Goal: Task Accomplishment & Management: Use online tool/utility

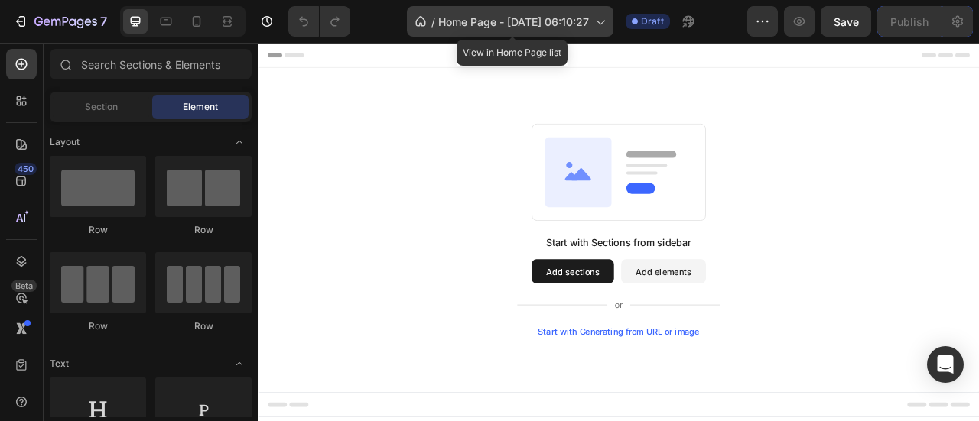
click at [604, 18] on icon at bounding box center [599, 21] width 15 height 15
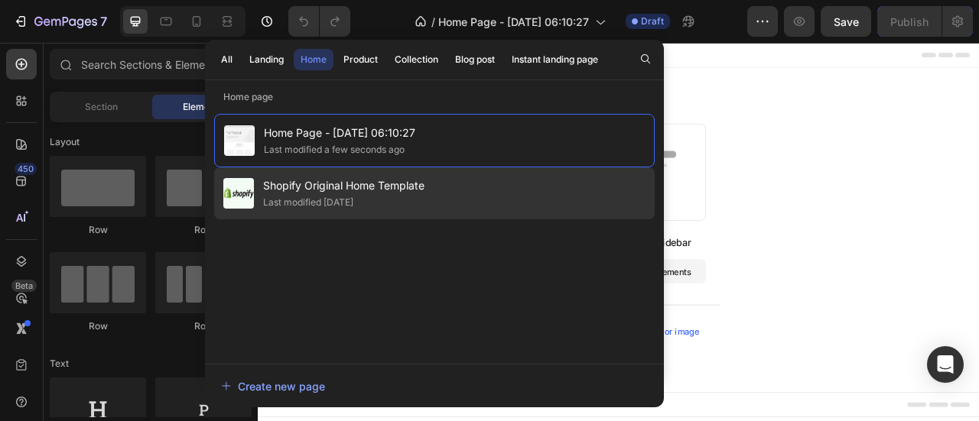
click at [323, 197] on div "Last modified 2 days ago" at bounding box center [308, 202] width 90 height 15
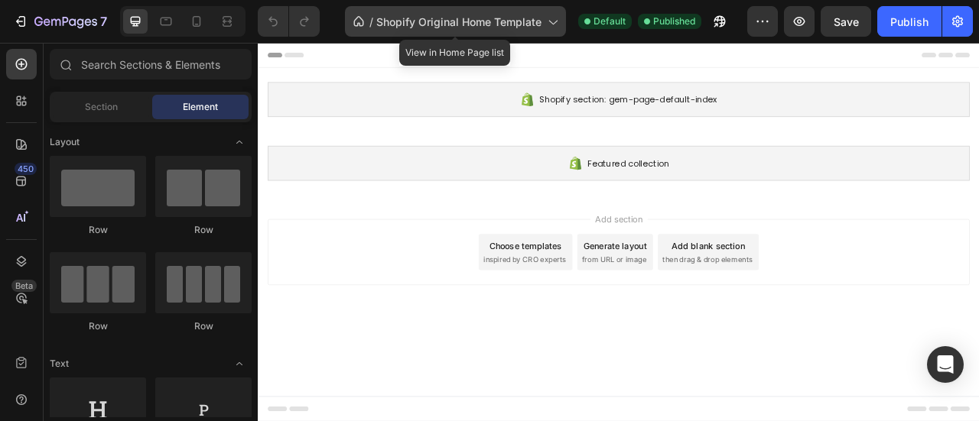
click at [544, 27] on icon at bounding box center [551, 21] width 15 height 15
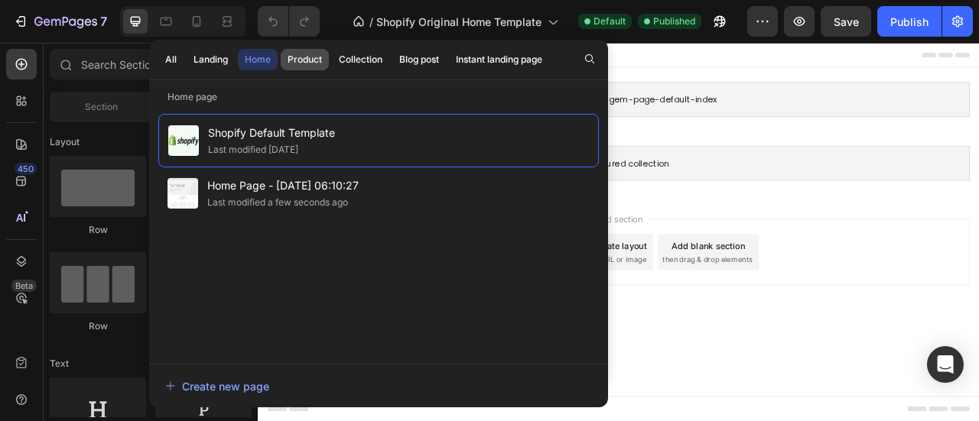
click at [316, 59] on div "Product" at bounding box center [304, 60] width 34 height 14
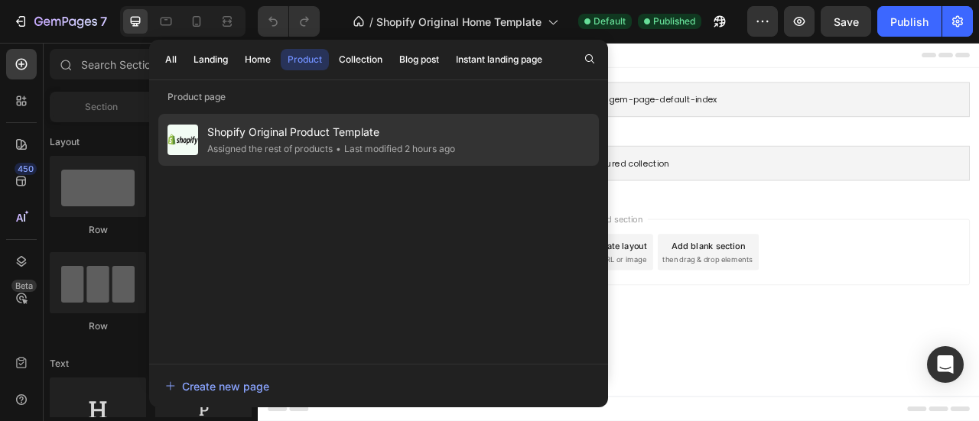
click at [314, 136] on span "Shopify Original Product Template" at bounding box center [331, 132] width 248 height 18
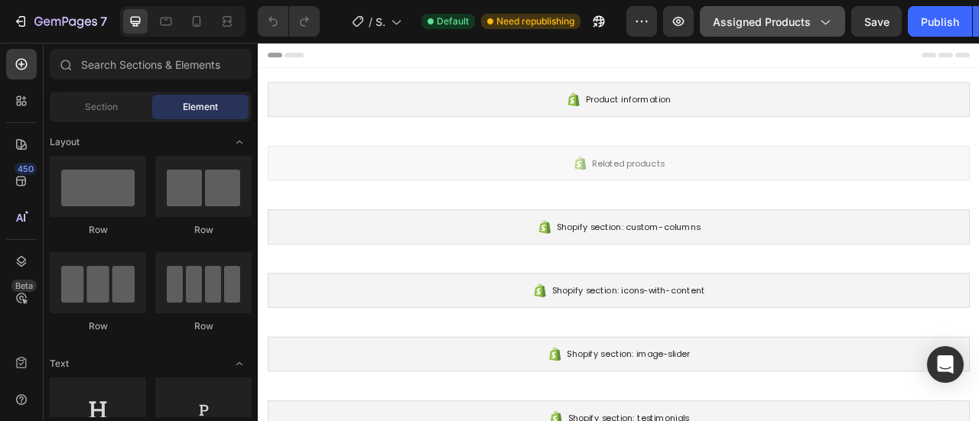
click at [826, 24] on icon "button" at bounding box center [823, 21] width 15 height 15
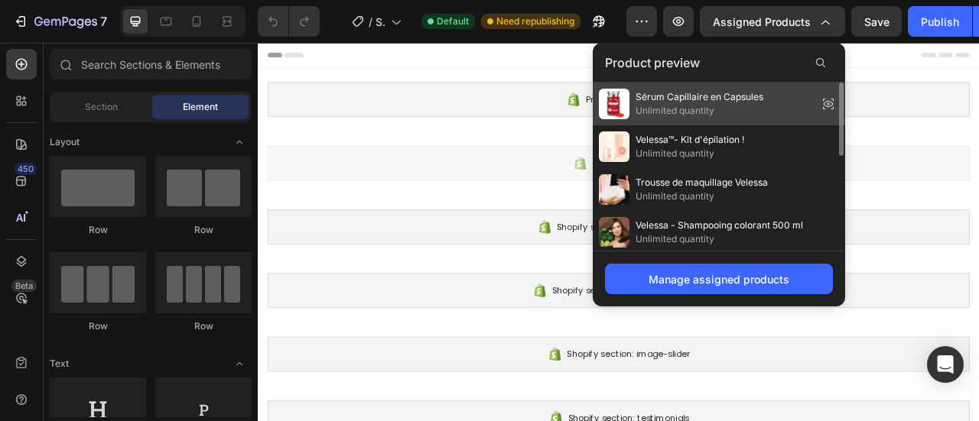
click at [829, 101] on icon at bounding box center [828, 104] width 10 height 6
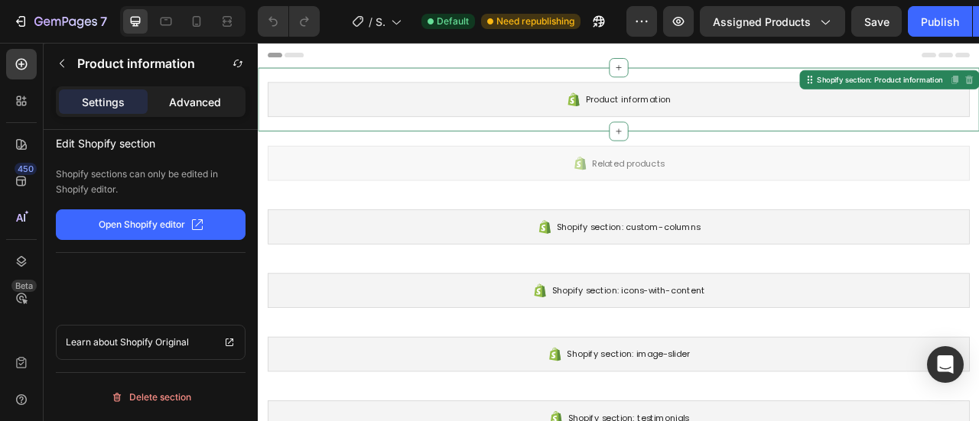
click at [193, 102] on p "Advanced" at bounding box center [195, 102] width 52 height 16
click at [100, 113] on div "Settings" at bounding box center [103, 101] width 89 height 24
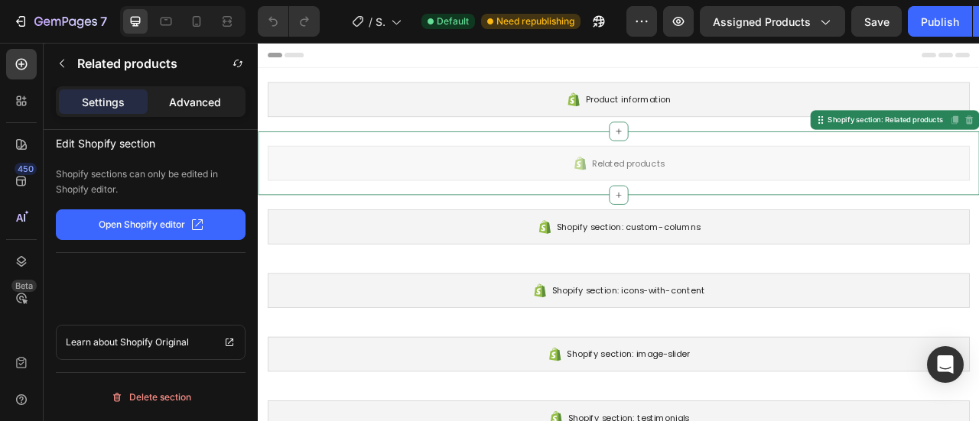
click at [201, 109] on div "Advanced" at bounding box center [195, 101] width 89 height 24
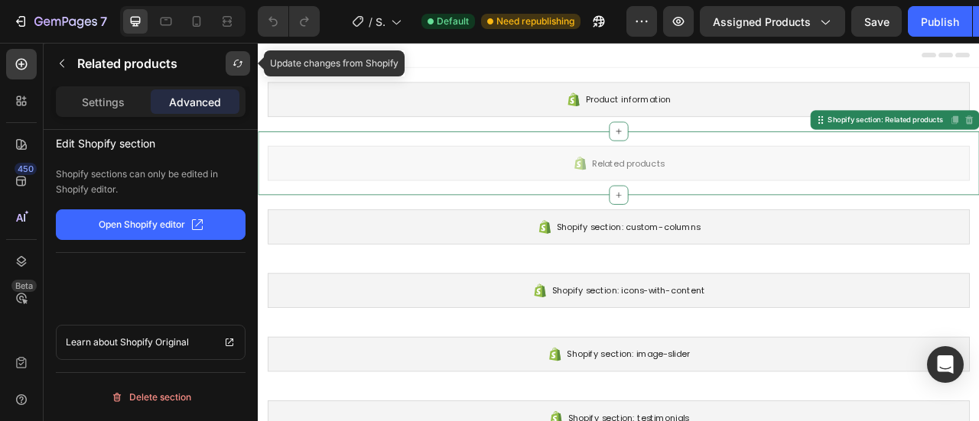
click at [240, 60] on icon "button" at bounding box center [238, 63] width 12 height 12
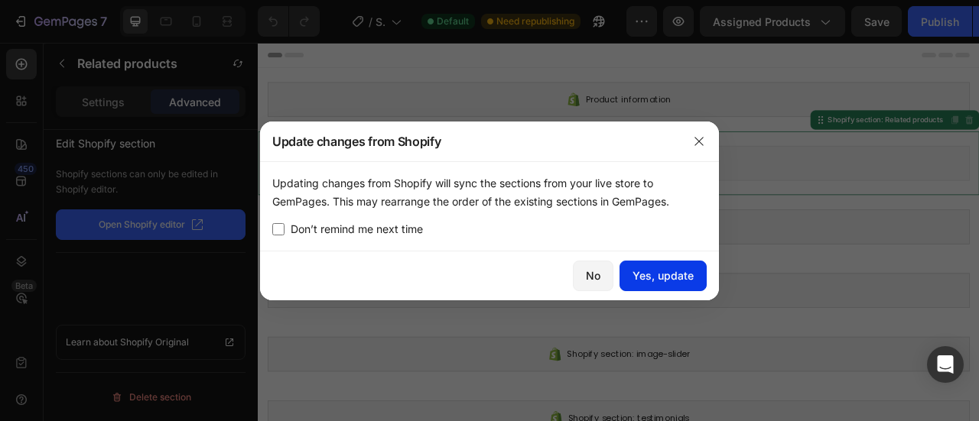
click at [681, 268] on div "Yes, update" at bounding box center [662, 276] width 61 height 16
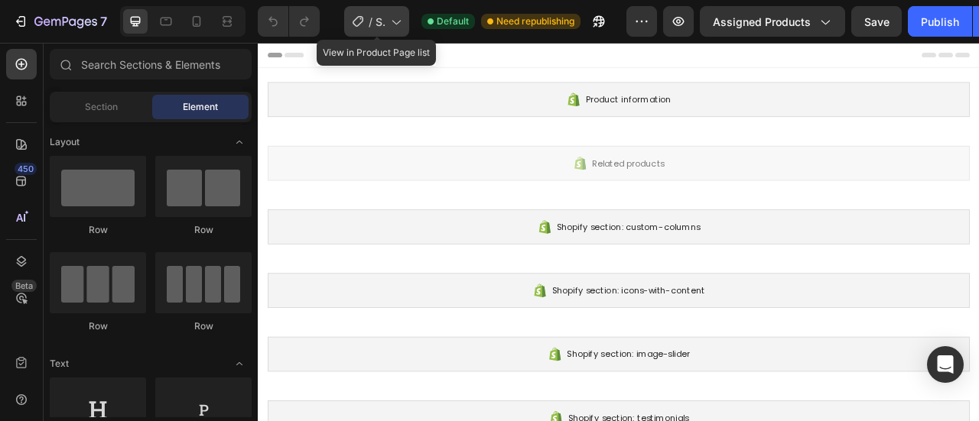
click at [403, 25] on div "/ Shopify Original Product Template" at bounding box center [376, 21] width 65 height 31
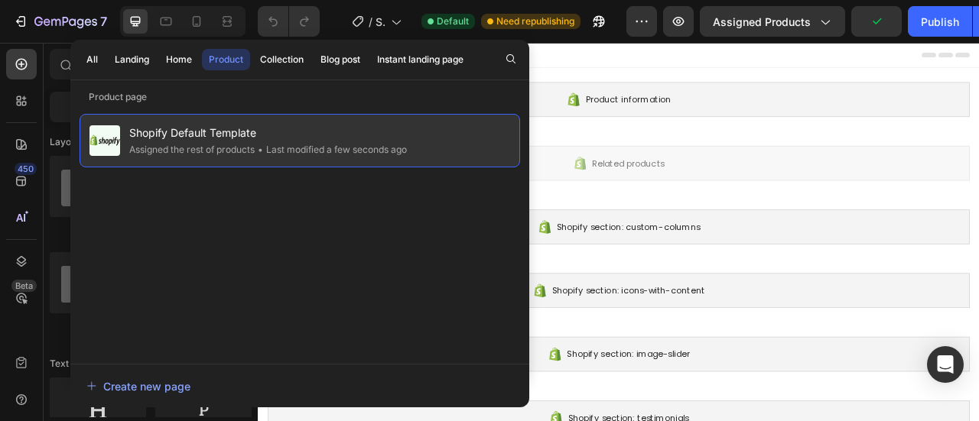
click at [199, 132] on span "Shopify Default Template" at bounding box center [268, 133] width 278 height 18
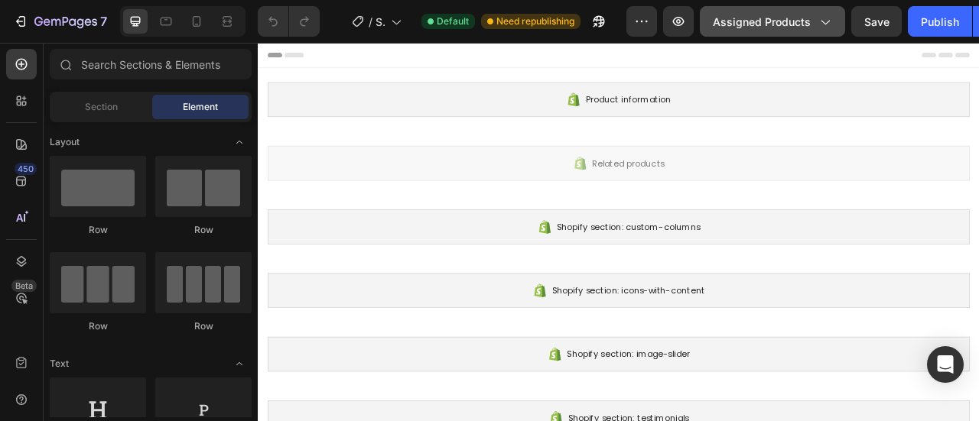
click at [826, 21] on icon "button" at bounding box center [823, 21] width 15 height 15
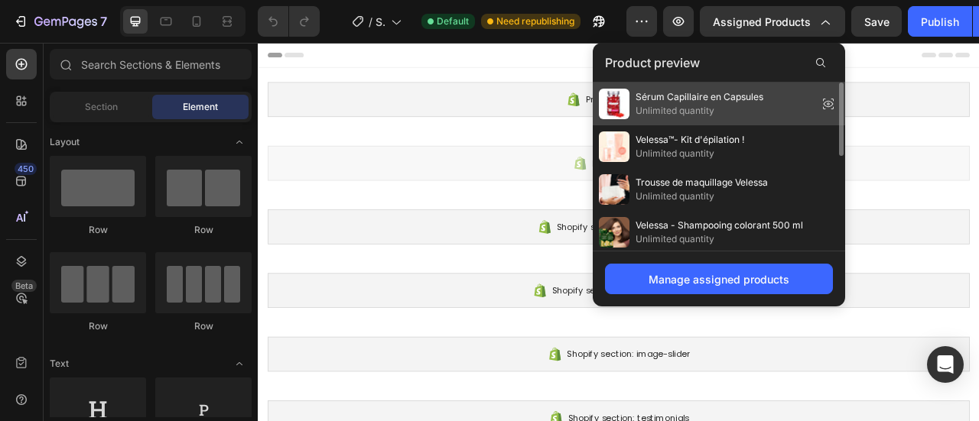
click at [830, 96] on icon at bounding box center [827, 103] width 21 height 21
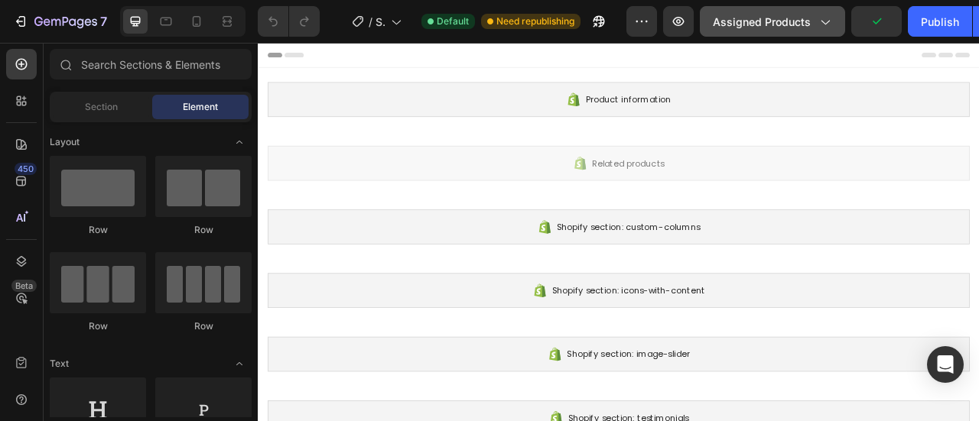
click at [825, 23] on icon "button" at bounding box center [823, 21] width 15 height 15
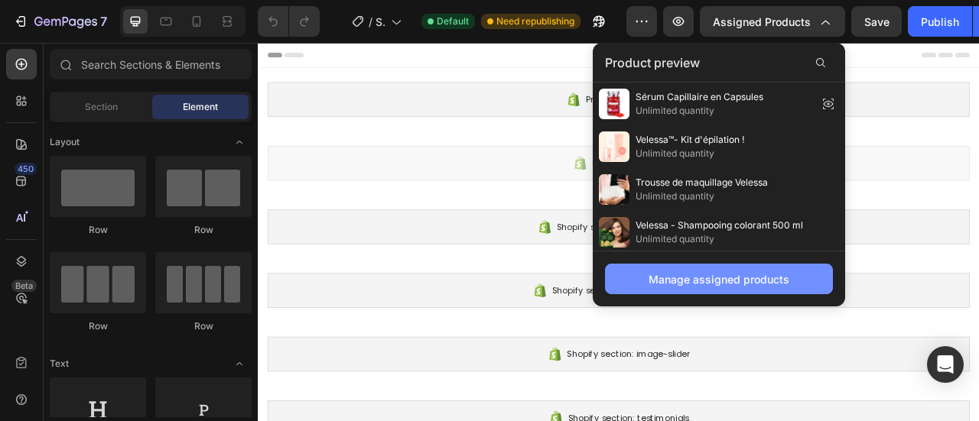
click at [738, 281] on div "Manage assigned products" at bounding box center [718, 279] width 141 height 16
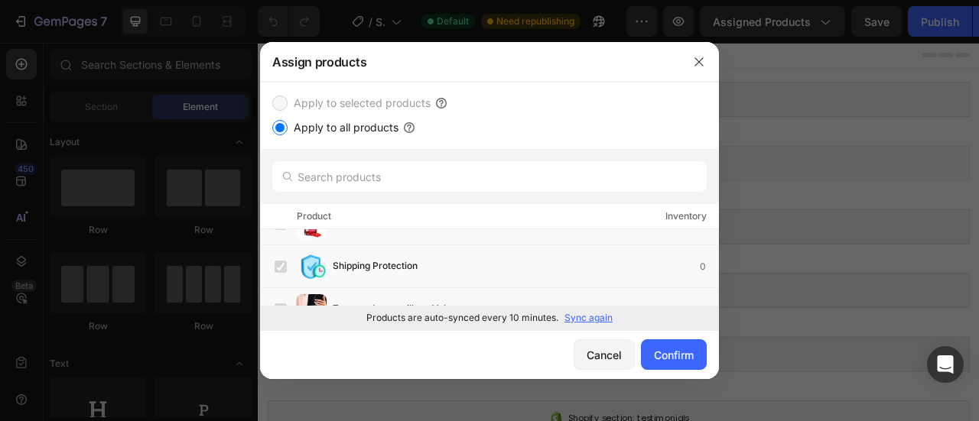
scroll to position [47, 0]
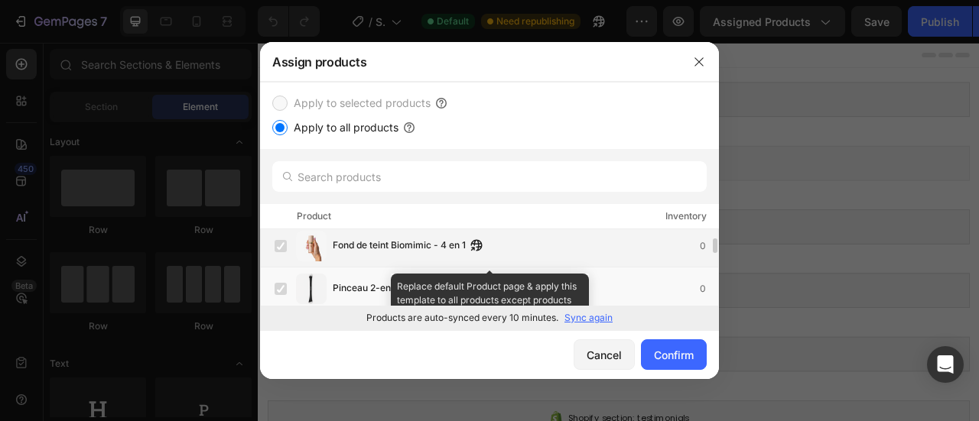
click at [282, 242] on label at bounding box center [280, 246] width 12 height 12
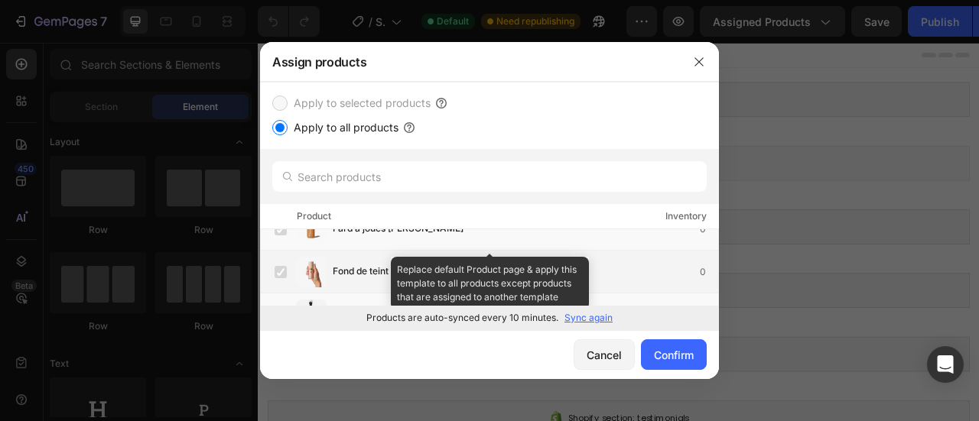
scroll to position [0, 0]
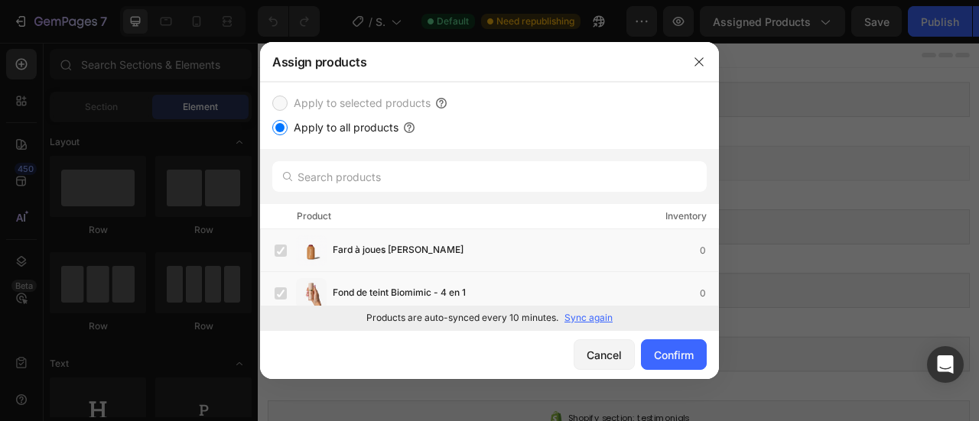
click at [284, 131] on input "Apply to all products" at bounding box center [279, 127] width 15 height 15
click at [281, 128] on input "Apply to all products" at bounding box center [279, 127] width 15 height 15
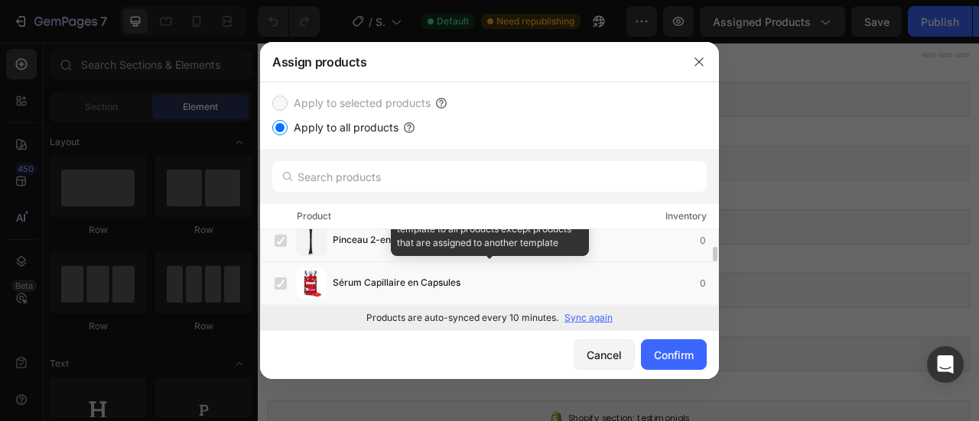
scroll to position [95, 0]
click at [471, 279] on icon "button" at bounding box center [471, 284] width 12 height 12
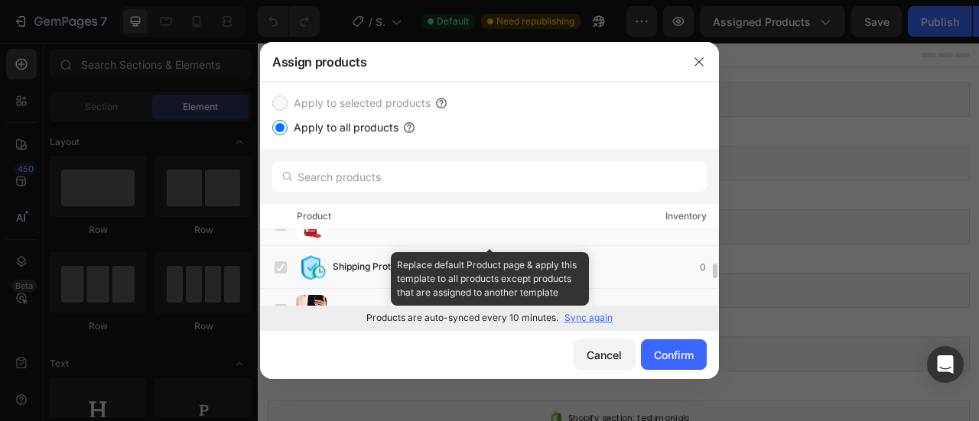
scroll to position [157, 0]
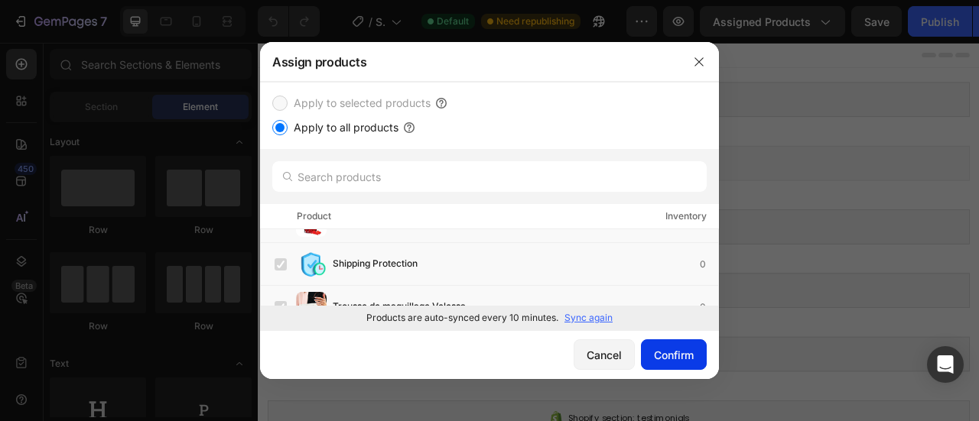
click at [667, 345] on button "Confirm" at bounding box center [674, 354] width 66 height 31
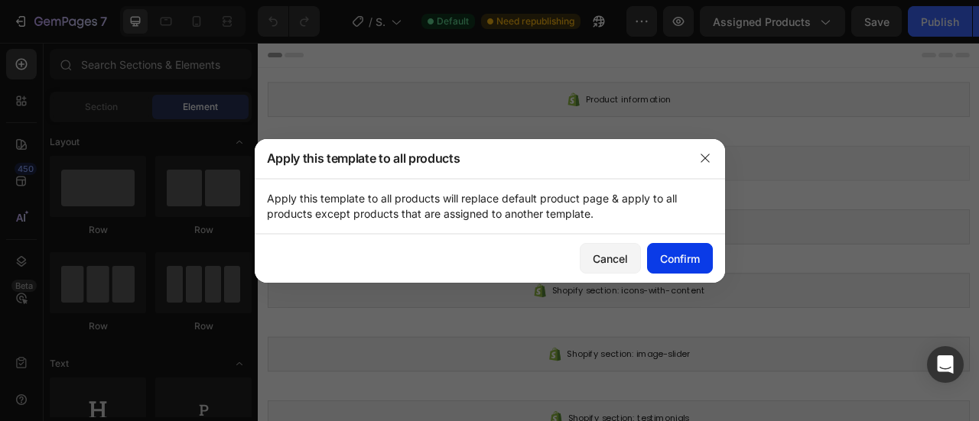
click at [690, 254] on div "Confirm" at bounding box center [680, 259] width 40 height 16
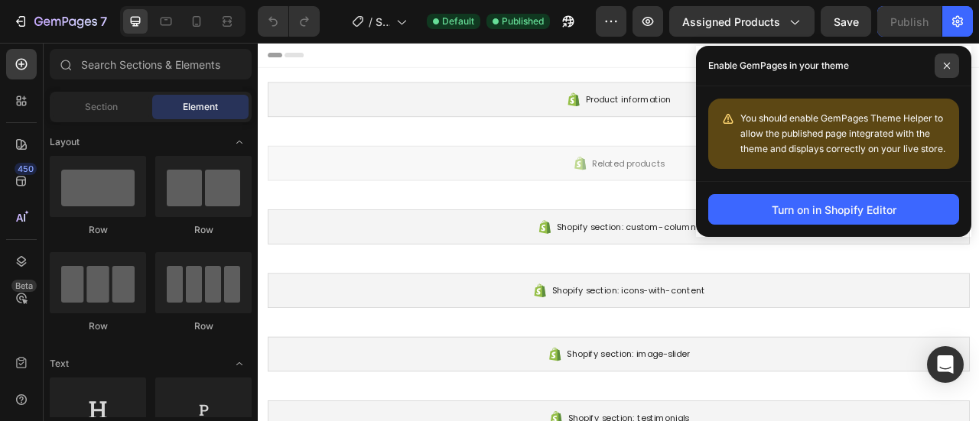
click at [948, 63] on icon at bounding box center [947, 66] width 8 height 8
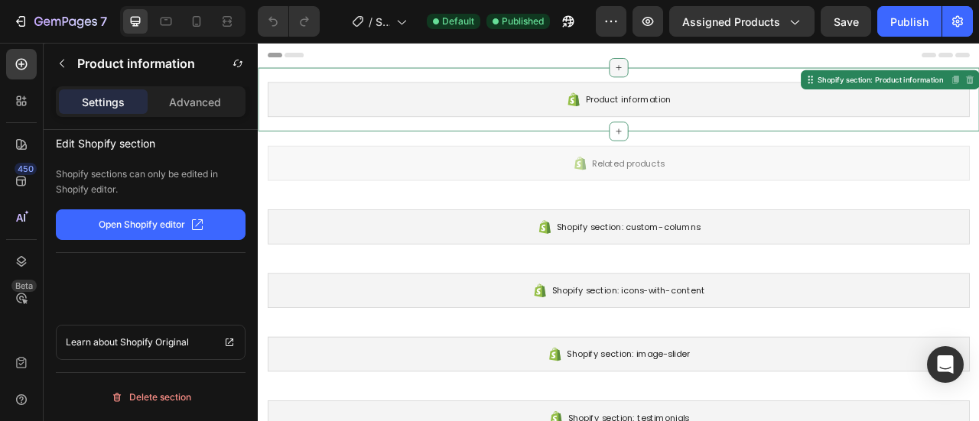
click at [704, 70] on div at bounding box center [716, 74] width 24 height 24
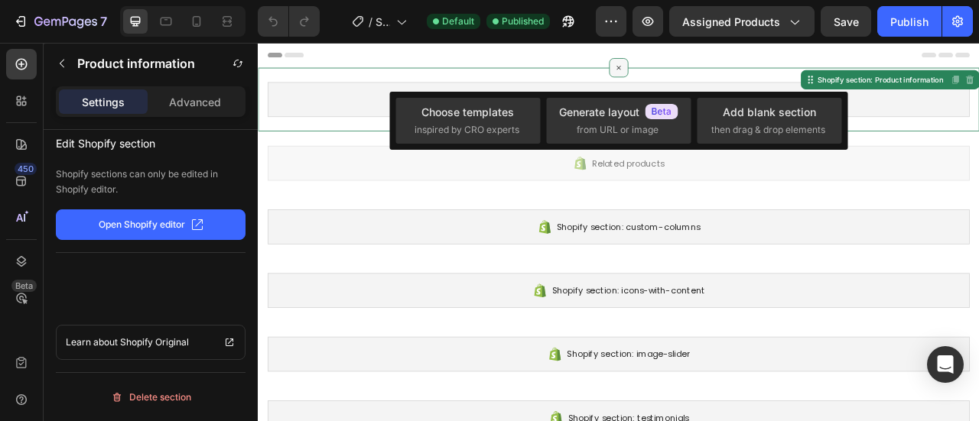
click at [706, 65] on div at bounding box center [716, 74] width 24 height 24
